Goal: Task Accomplishment & Management: Use online tool/utility

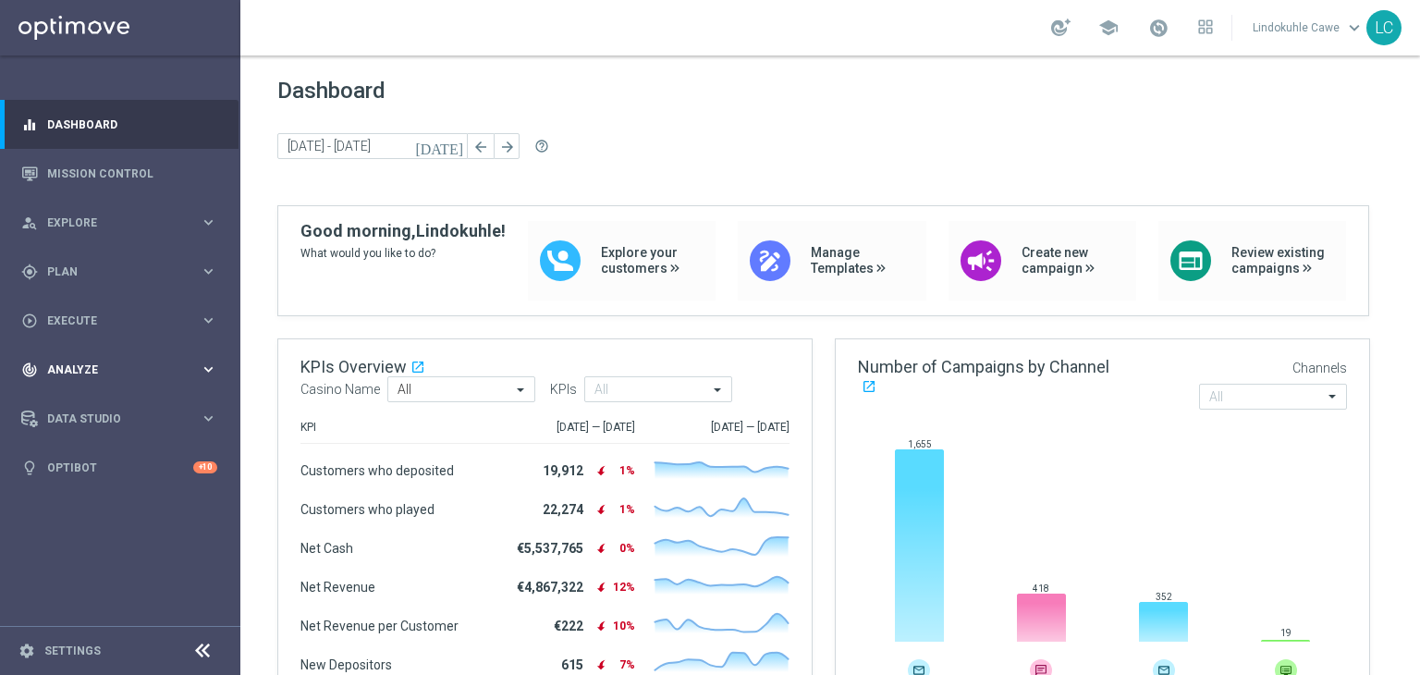
click at [68, 364] on span "Analyze" at bounding box center [123, 369] width 153 height 11
drag, startPoint x: 64, startPoint y: 408, endPoint x: 102, endPoint y: 377, distance: 48.7
click at [64, 410] on link "Customer 360" at bounding box center [120, 407] width 144 height 15
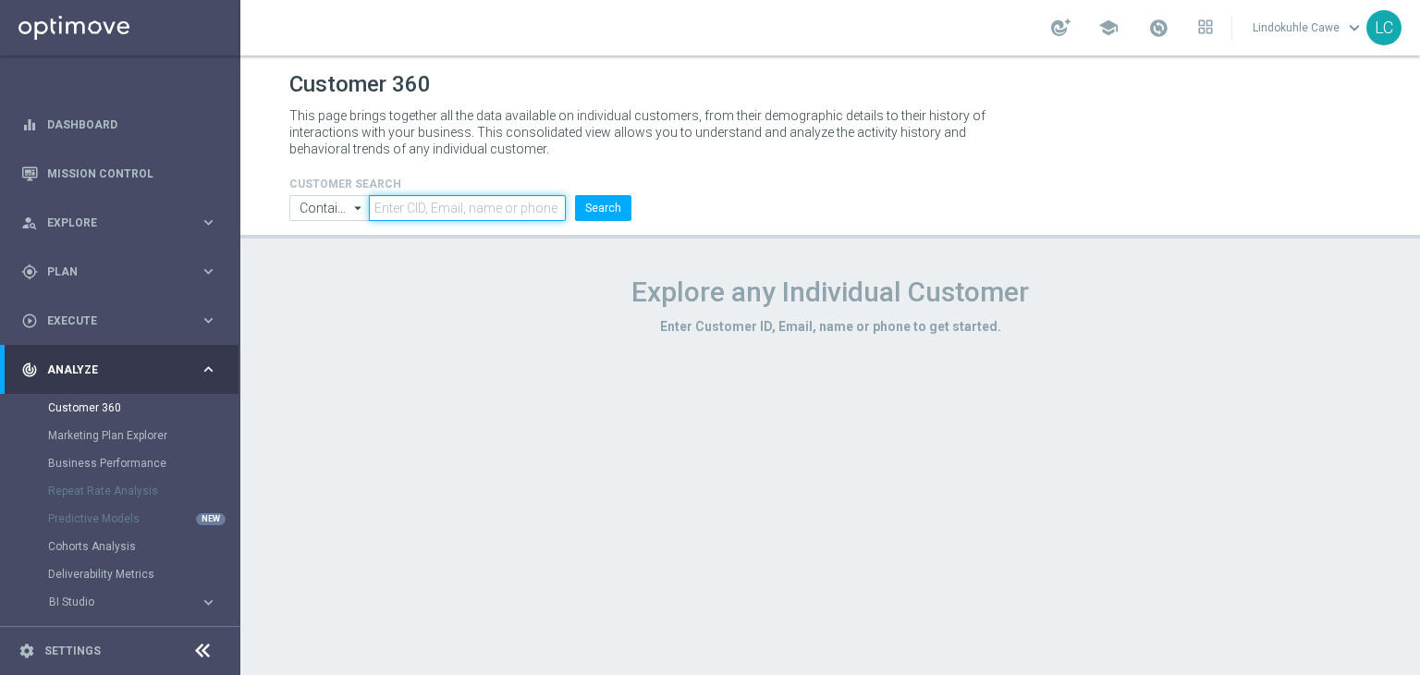
click at [474, 204] on input "text" at bounding box center [467, 208] width 197 height 26
paste input "6181556366100903"
type input "6181556366100903"
click at [606, 201] on button "Search" at bounding box center [603, 208] width 56 height 26
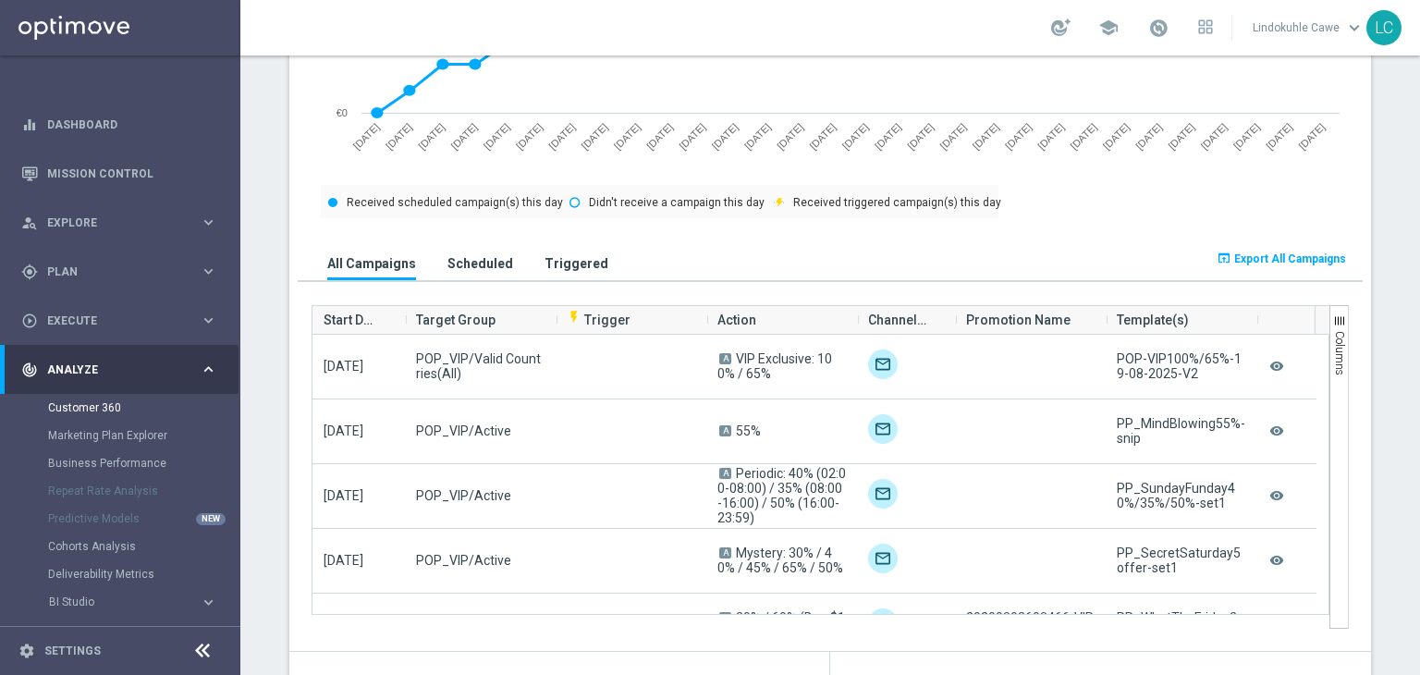
scroll to position [1065, 0]
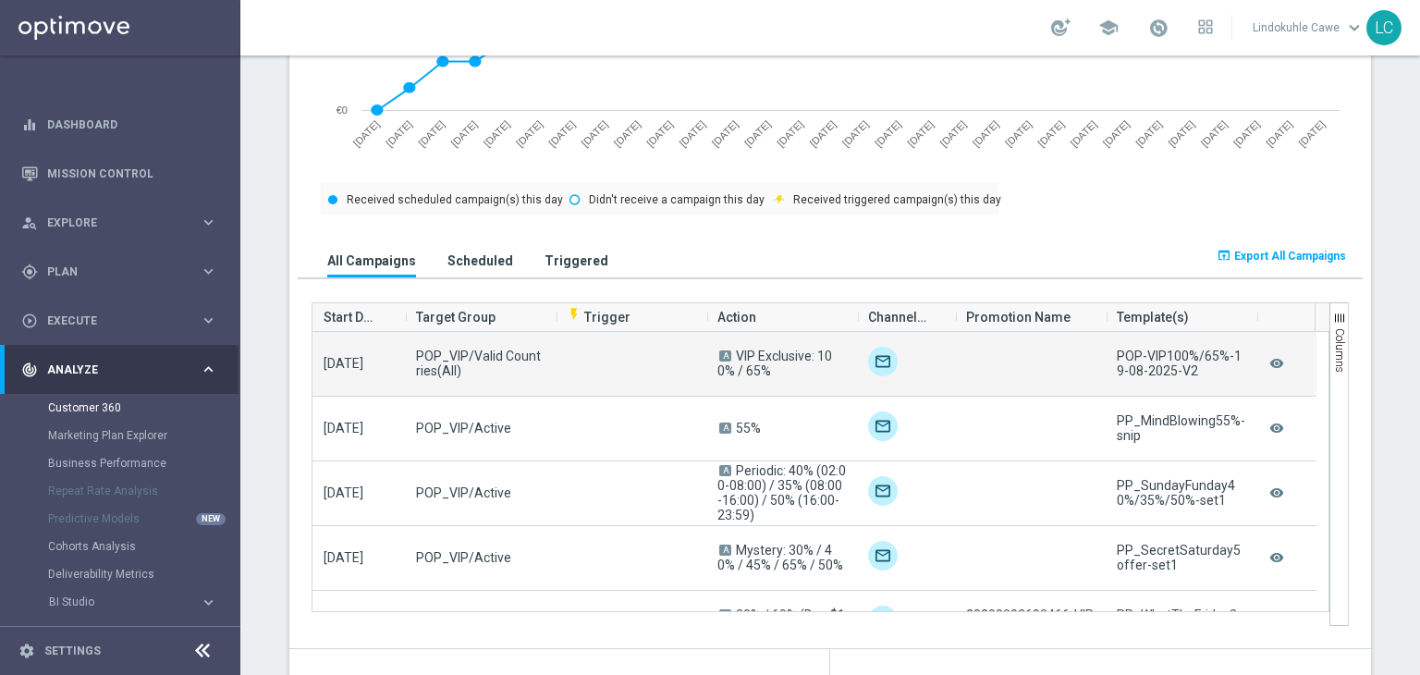
click at [868, 360] on img at bounding box center [883, 362] width 30 height 30
click at [872, 358] on img at bounding box center [883, 362] width 30 height 30
